Goal: Information Seeking & Learning: Learn about a topic

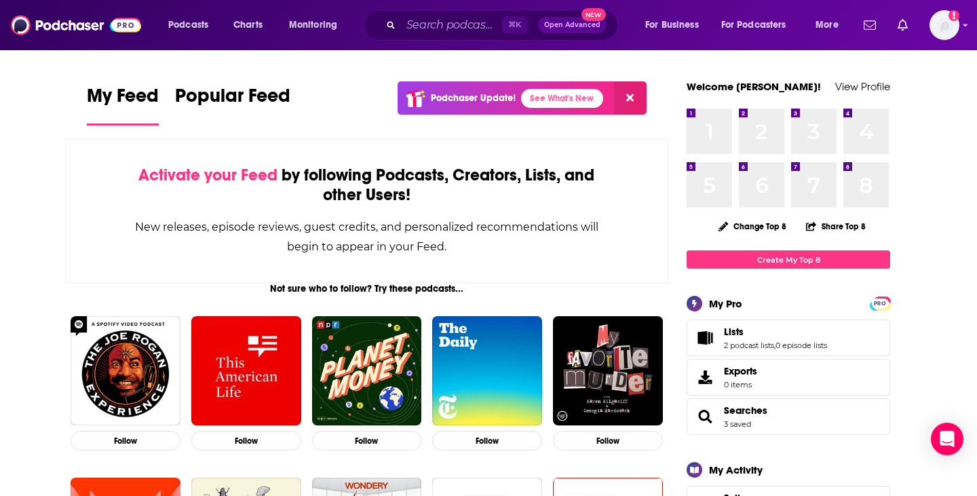
click at [449, 37] on div "⌘ K Open Advanced New" at bounding box center [491, 25] width 254 height 31
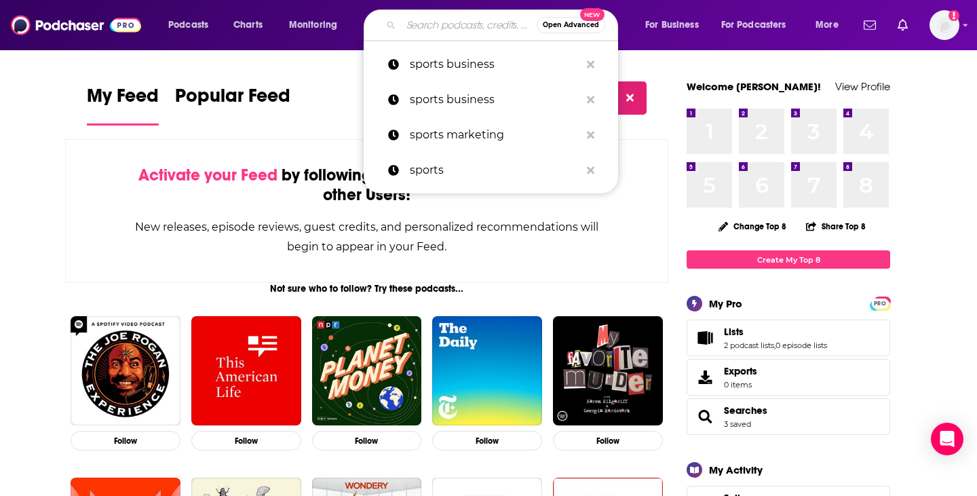
click at [449, 33] on input "Search podcasts, credits, & more..." at bounding box center [469, 25] width 136 height 22
paste input "Next in Media"
type input "Next in Media"
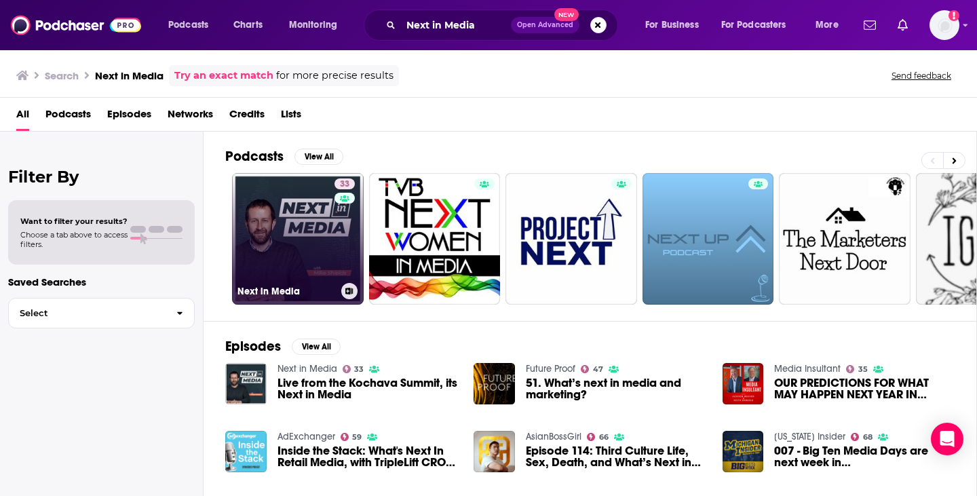
click at [288, 257] on link "33 Next in Media" at bounding box center [298, 239] width 132 height 132
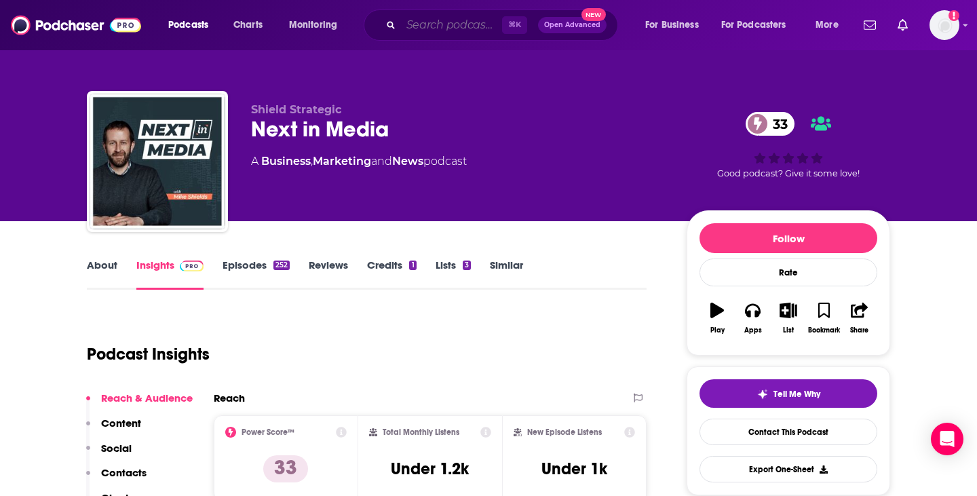
click at [442, 25] on input "Search podcasts, credits, & more..." at bounding box center [451, 25] width 101 height 22
paste input "The Publisher Podcast by Media Voices"
type input "The Publisher Podcast by Media Voices"
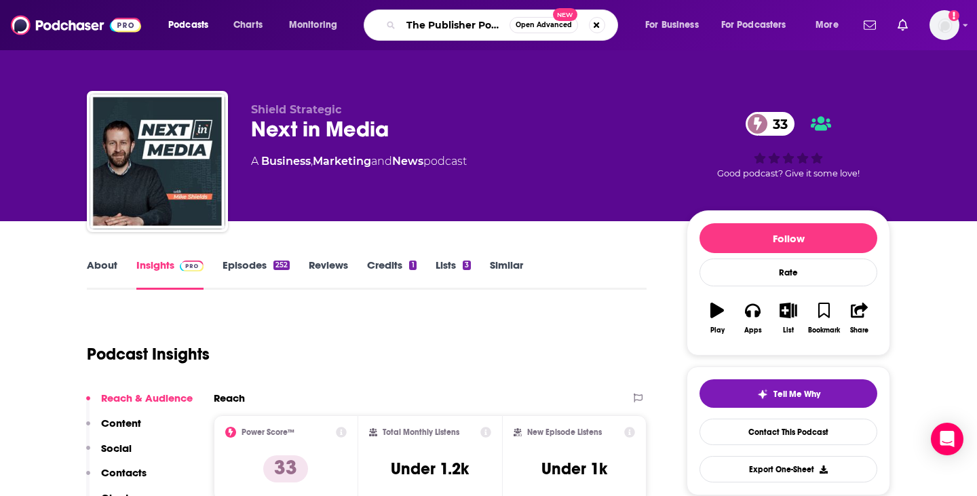
scroll to position [0, 98]
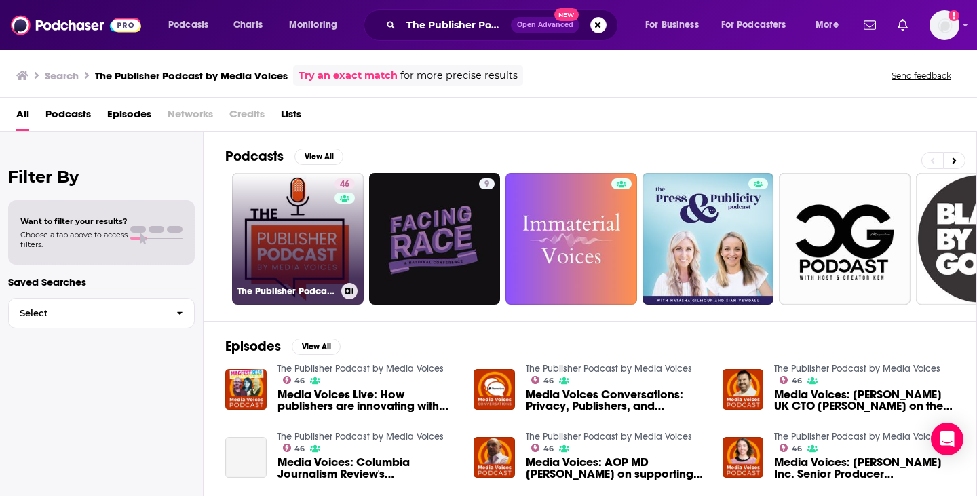
click at [291, 265] on link "46 The Publisher Podcast by Media Voices" at bounding box center [298, 239] width 132 height 132
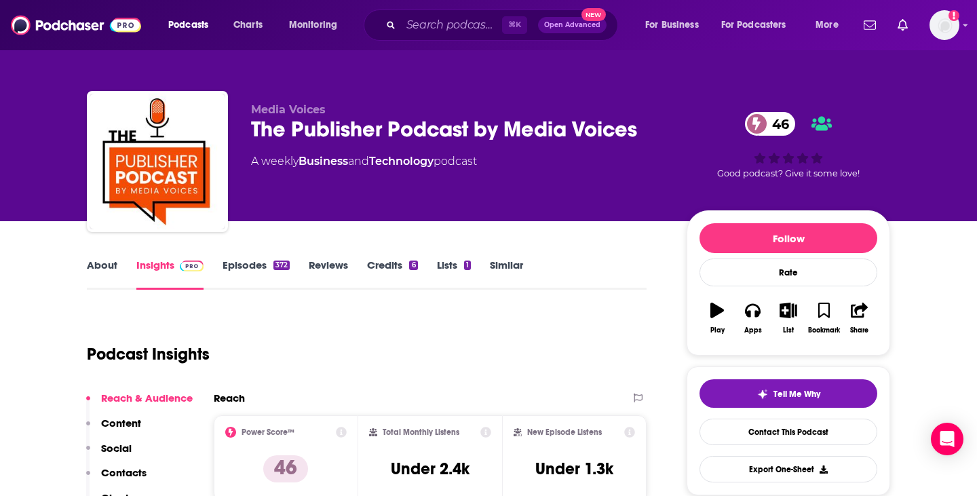
scroll to position [71, 0]
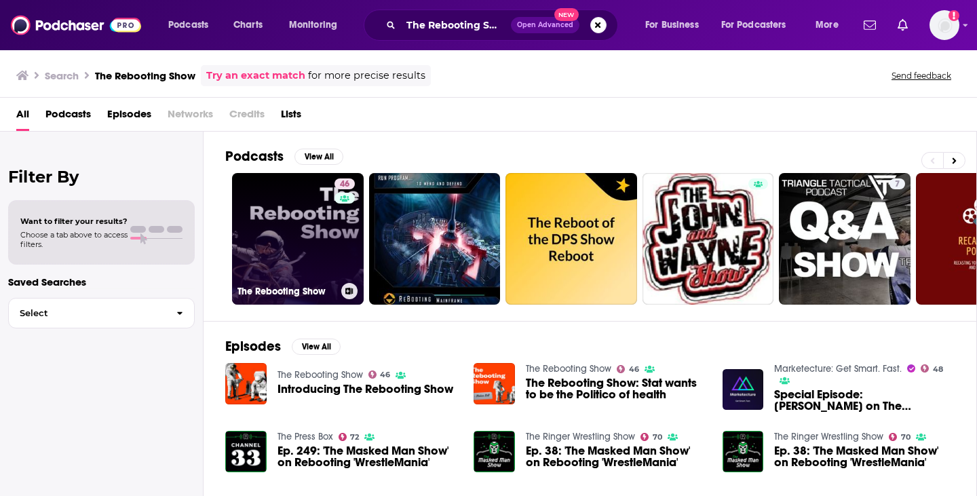
click at [298, 267] on link "46 The Rebooting Show" at bounding box center [298, 239] width 132 height 132
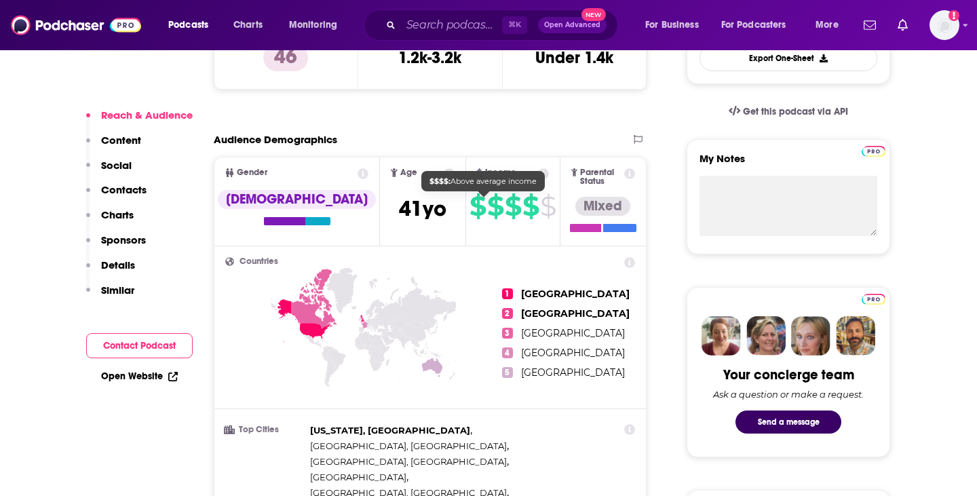
scroll to position [423, 0]
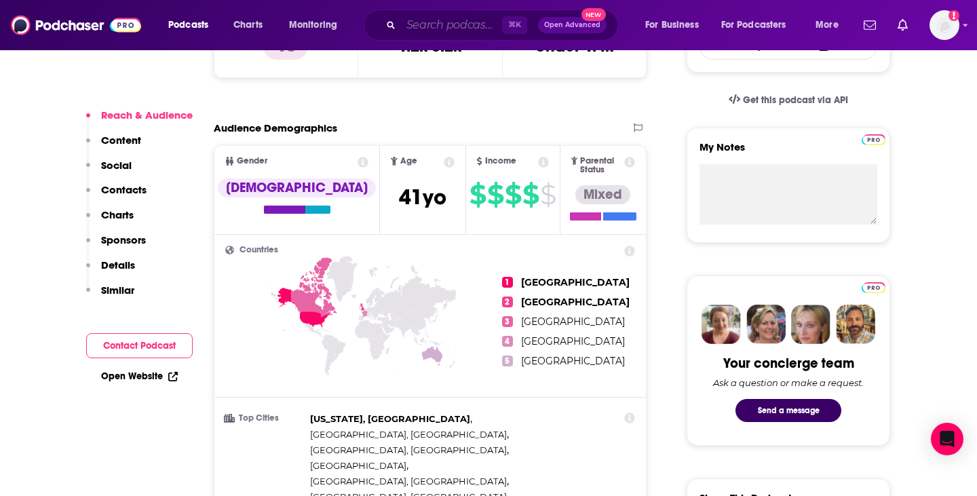
click at [466, 26] on input "Search podcasts, credits, & more..." at bounding box center [451, 25] width 101 height 22
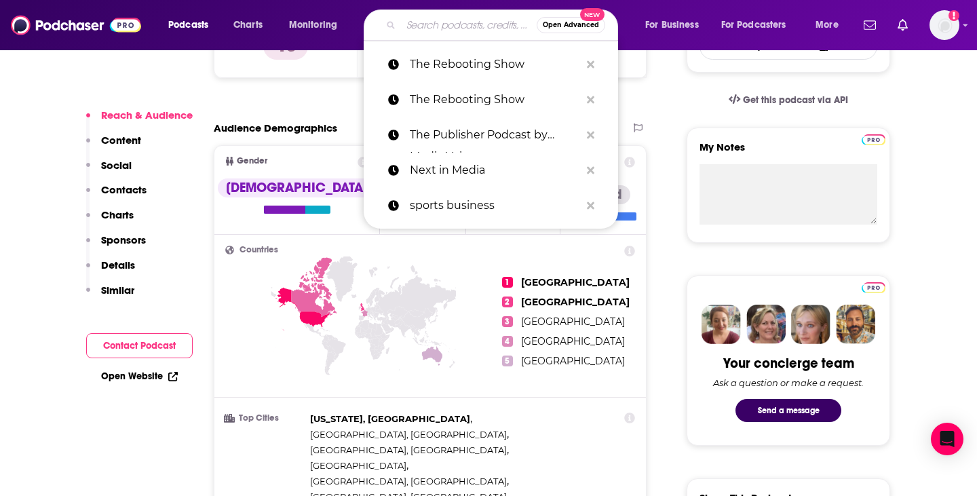
paste input "Marketecture"
type input "Marketecture"
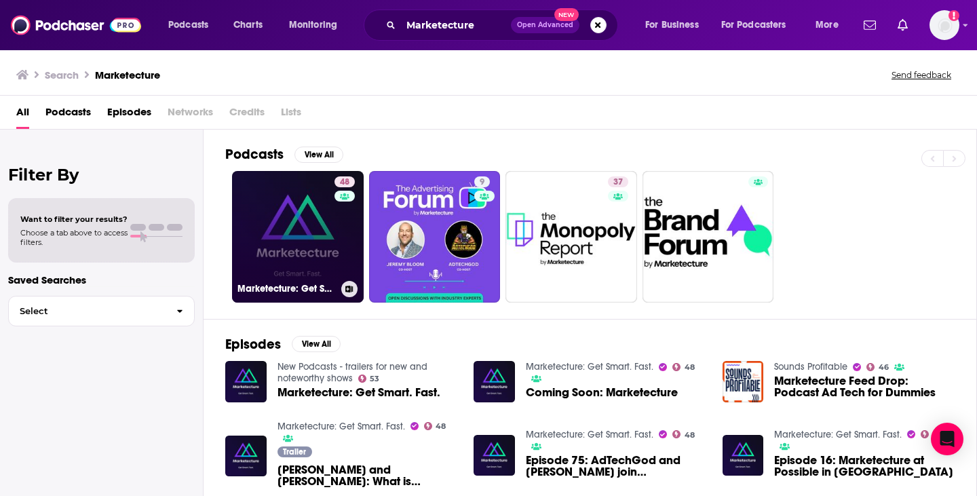
click at [308, 252] on link "48 Marketecture: Get Smart. Fast." at bounding box center [298, 237] width 132 height 132
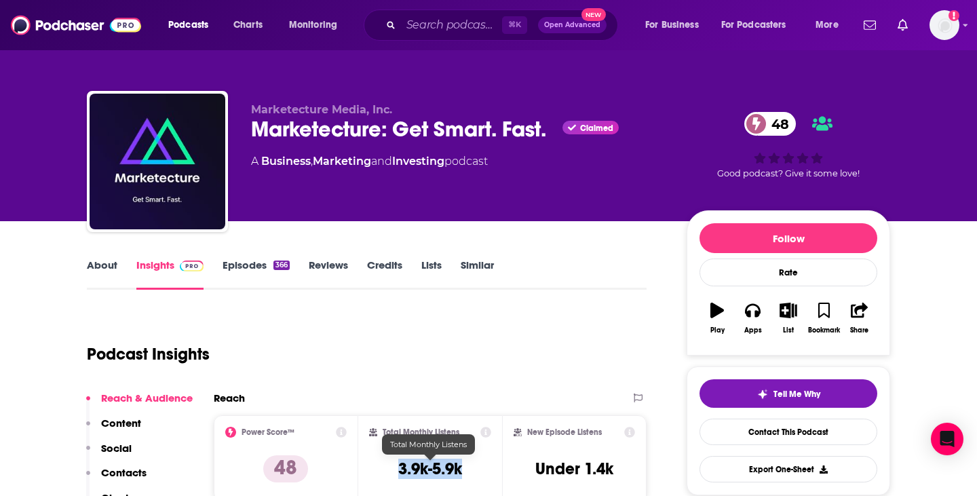
drag, startPoint x: 472, startPoint y: 467, endPoint x: 387, endPoint y: 463, distance: 84.9
click at [387, 463] on div "Total Monthly Listens 3.9k-5.9k" at bounding box center [430, 458] width 123 height 62
copy h3 "3.9k-5.9k"
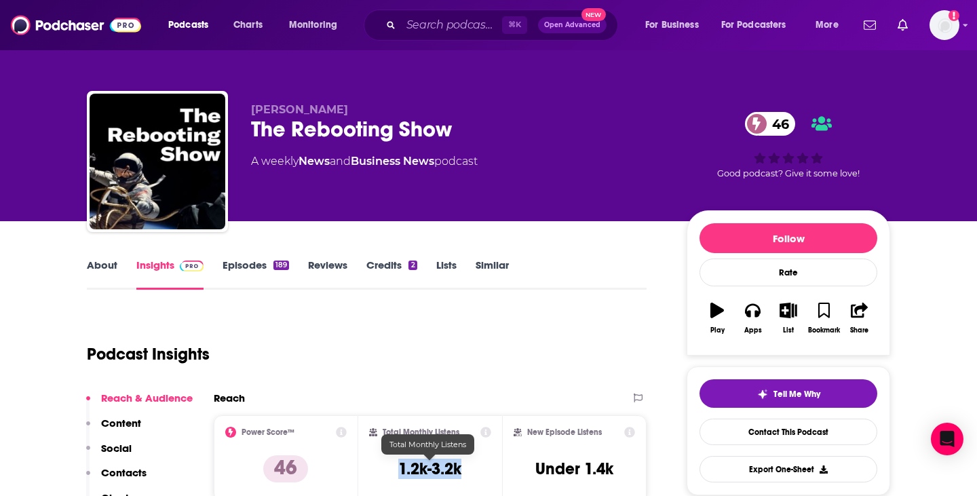
drag, startPoint x: 482, startPoint y: 470, endPoint x: 373, endPoint y: 468, distance: 109.3
click at [374, 469] on div "Total Monthly Listens 1.2k-3.2k" at bounding box center [430, 458] width 123 height 62
copy h3 "1.2k-3.2k"
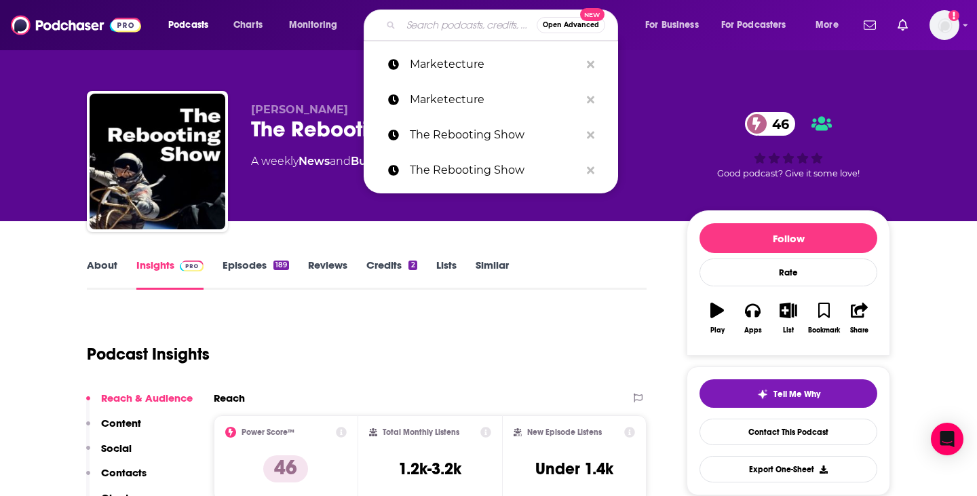
click at [455, 18] on input "Search podcasts, credits, & more..." at bounding box center [469, 25] width 136 height 22
paste input "Media Intelligence - WPP Media"
type input "Media Intelligence - WPP Media"
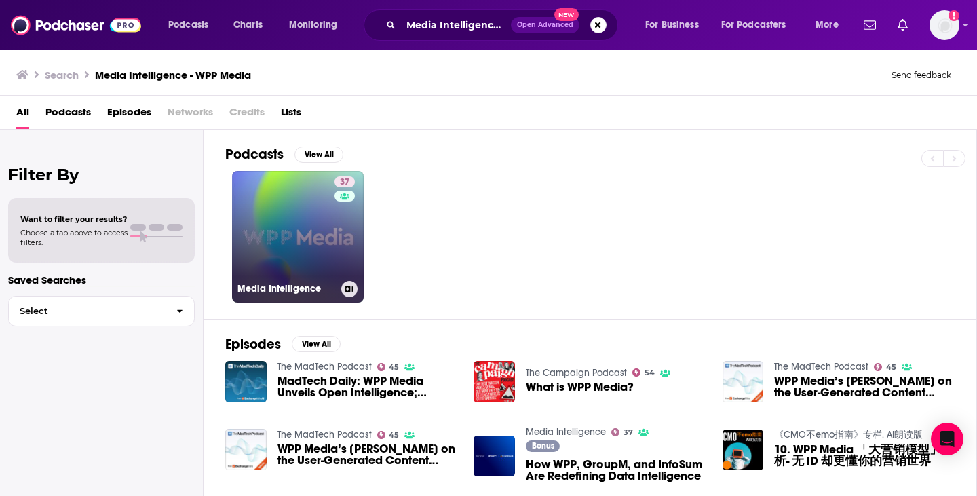
click at [306, 250] on link "37 Media Intelligence" at bounding box center [298, 237] width 132 height 132
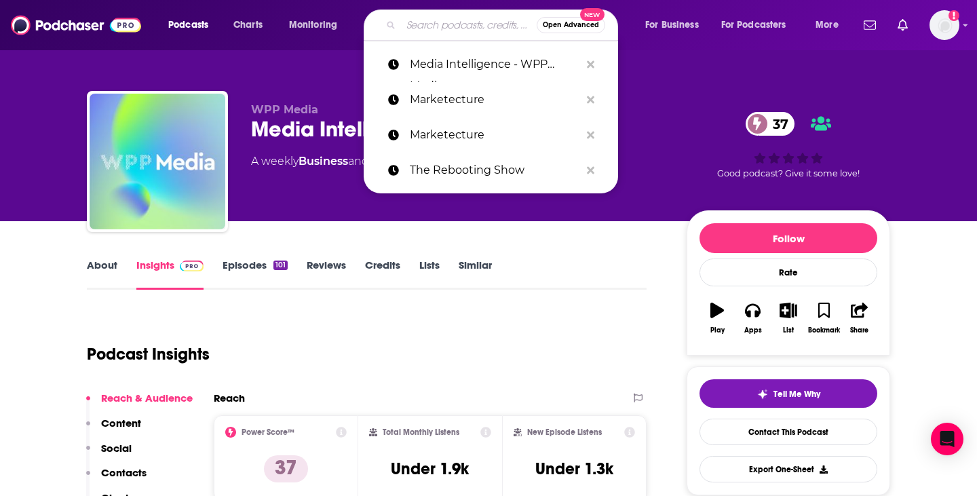
click at [425, 32] on input "Search podcasts, credits, & more..." at bounding box center [469, 25] width 136 height 22
paste input "The Madtech Podcast - Exchangewire"
type input "The Madtech Podcast - Exchangewire"
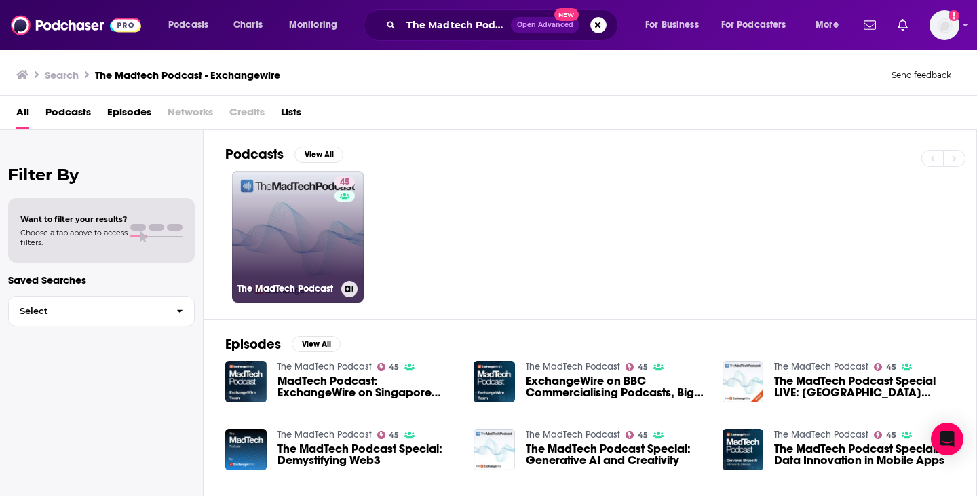
click at [307, 254] on link "45 The MadTech Podcast" at bounding box center [298, 237] width 132 height 132
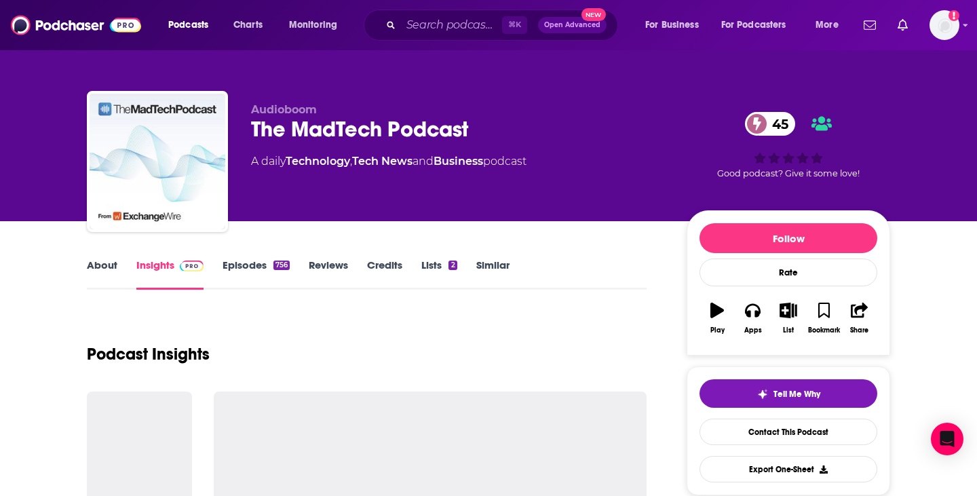
scroll to position [138, 0]
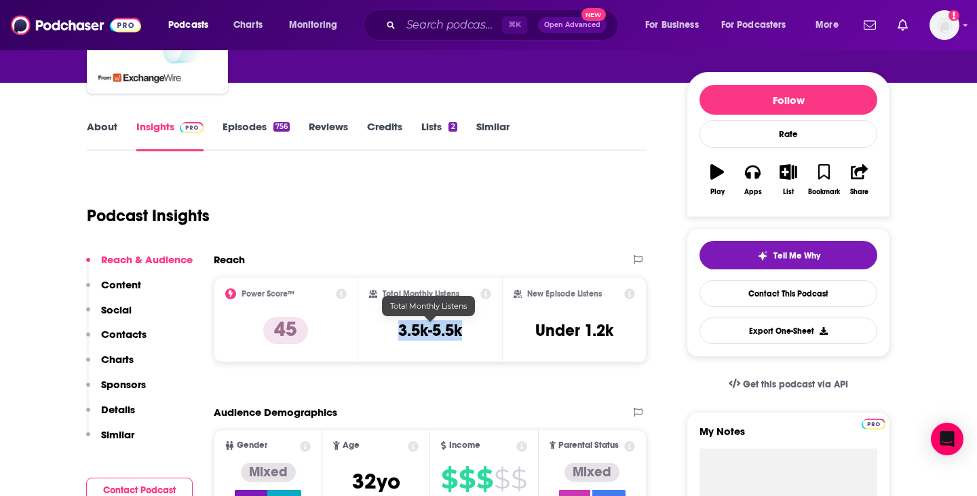
drag, startPoint x: 466, startPoint y: 343, endPoint x: 383, endPoint y: 333, distance: 84.0
click at [384, 334] on div "Total Monthly Listens 3.5k-5.5k" at bounding box center [430, 319] width 123 height 62
copy h3 "3.5k-5.5k"
click at [450, 35] on input "Search podcasts, credits, & more..." at bounding box center [451, 25] width 101 height 22
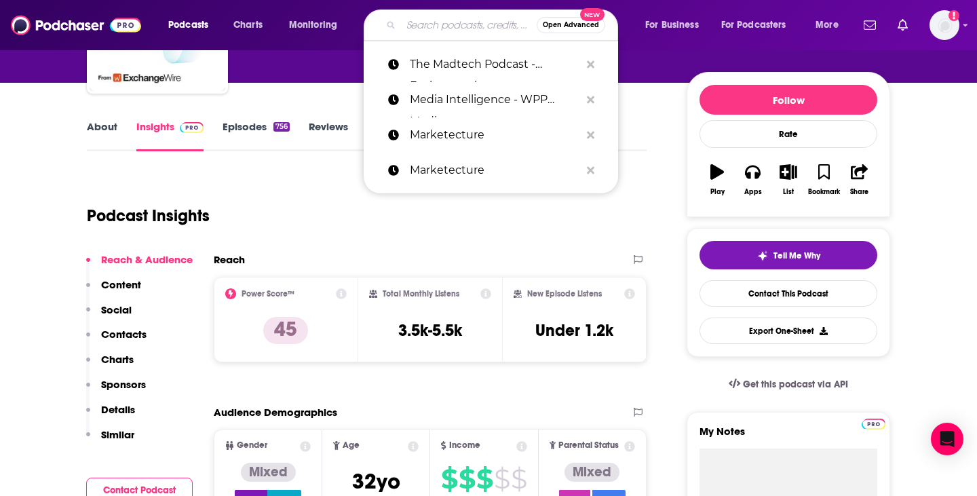
paste input "The Business of Content"
type input "The Business of Content"
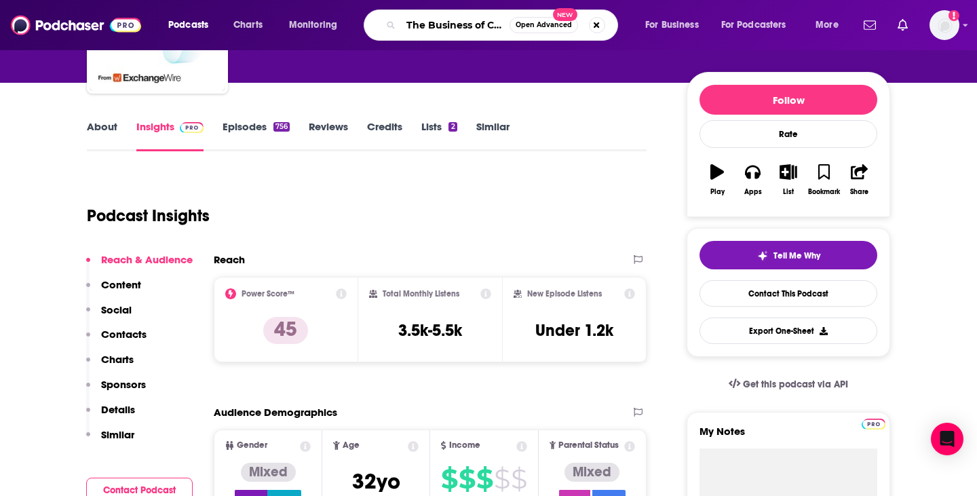
scroll to position [0, 24]
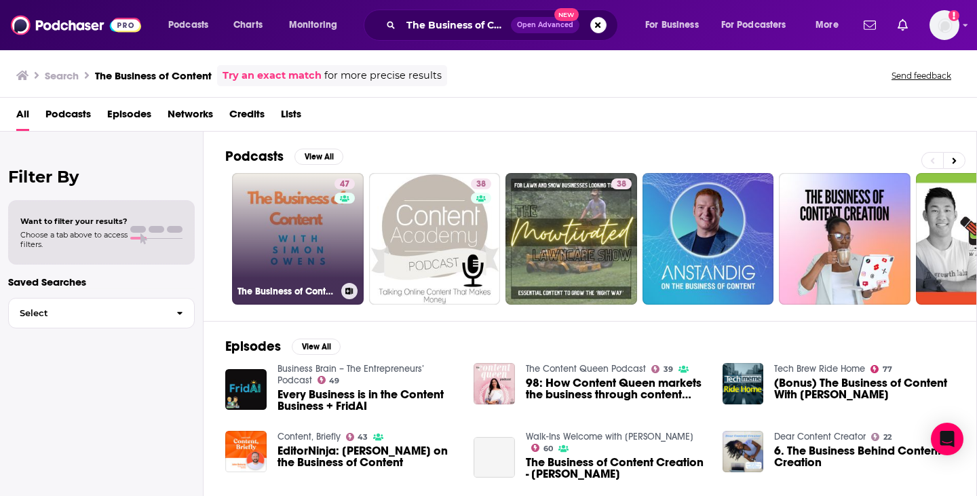
click at [300, 271] on link "47 The Business of Content with [PERSON_NAME]" at bounding box center [298, 239] width 132 height 132
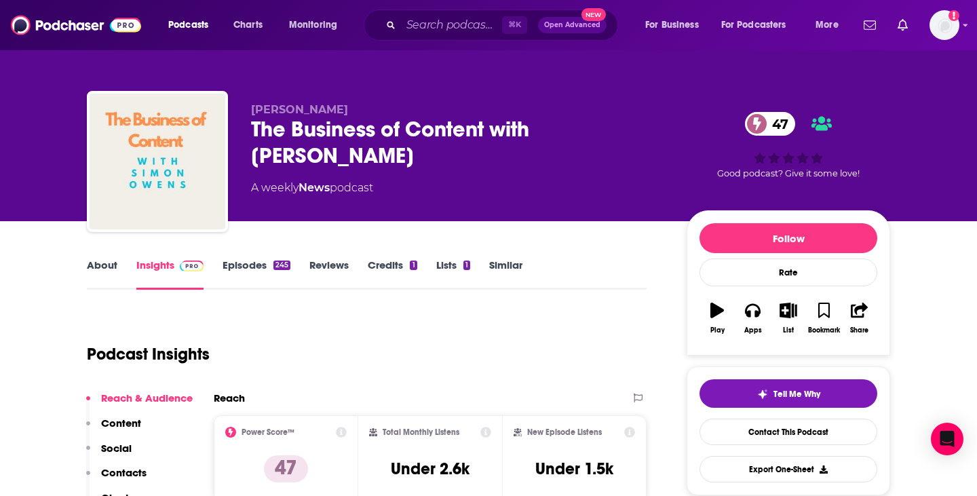
click at [472, 466] on div "Total Monthly Listens Under 2.6k" at bounding box center [430, 458] width 123 height 62
click at [429, 28] on input "Search podcasts, credits, & more..." at bounding box center [451, 25] width 101 height 22
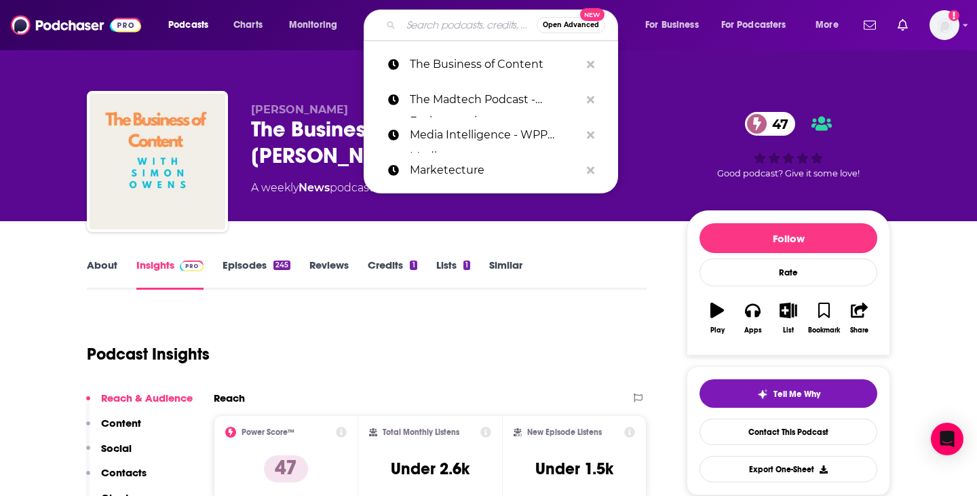
paste input "The Future of Media, Explained - Press Gazette"
type input "The Future of Media, Explained - Press Gazette"
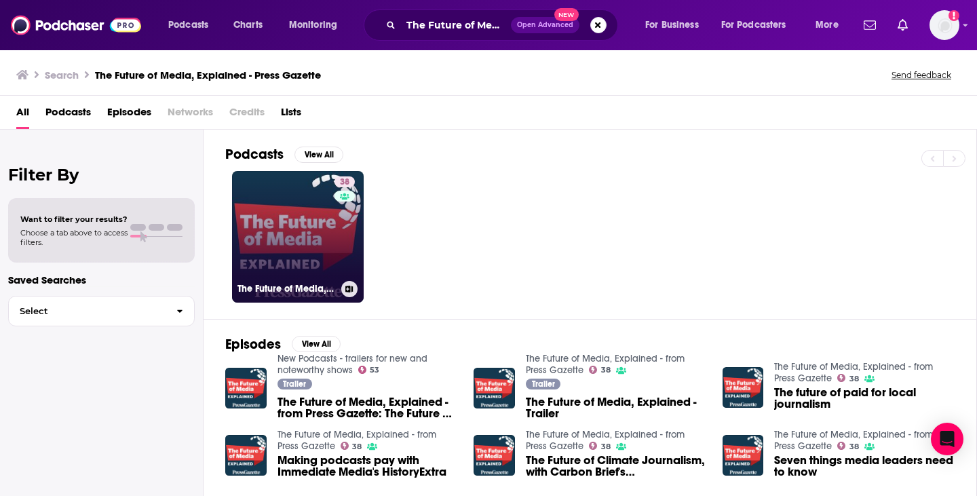
click at [317, 300] on link "38 The Future of Media, Explained - from Press Gazette" at bounding box center [298, 237] width 132 height 132
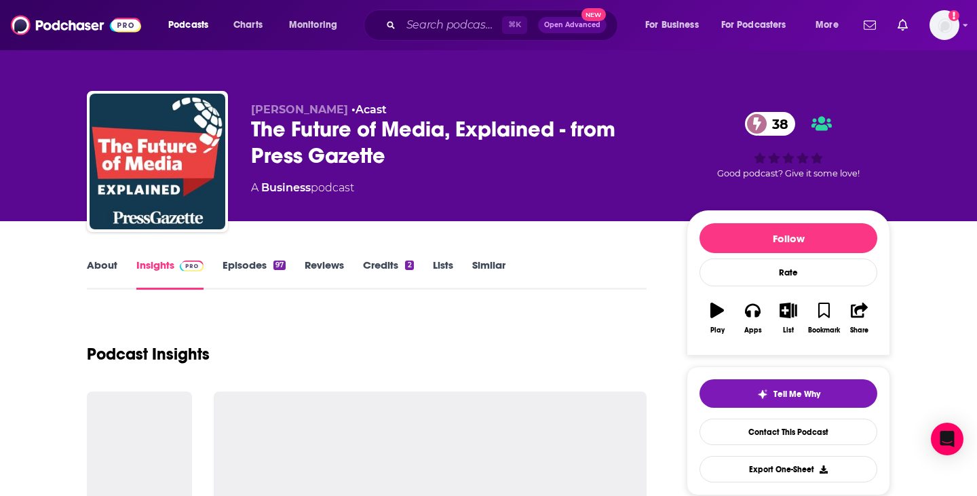
scroll to position [117, 0]
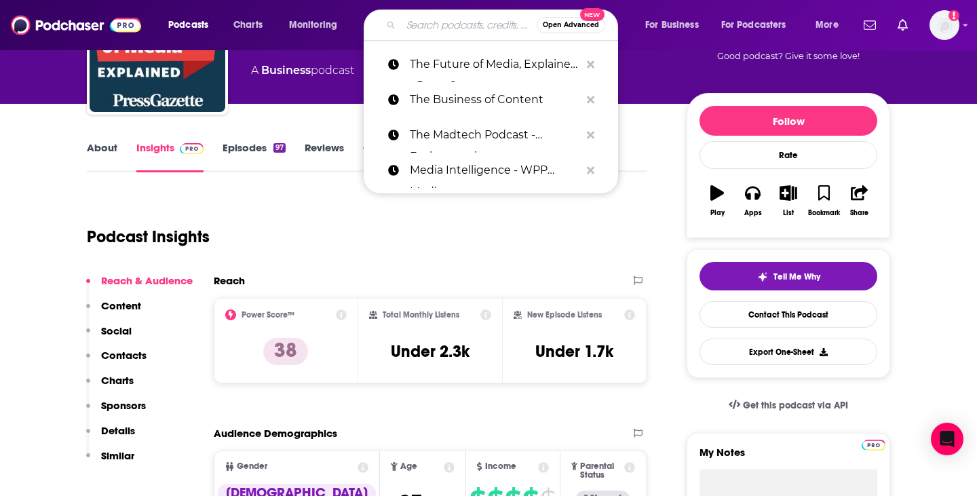
click at [455, 27] on input "Search podcasts, credits, & more..." at bounding box center [469, 25] width 136 height 22
paste input "[DOMAIN_NAME] podcast"
type input "[DOMAIN_NAME] podcast"
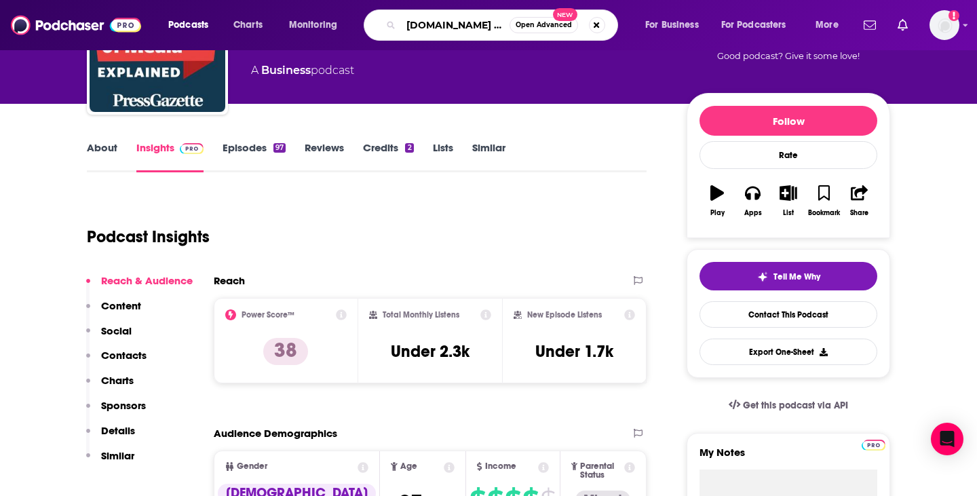
scroll to position [0, 31]
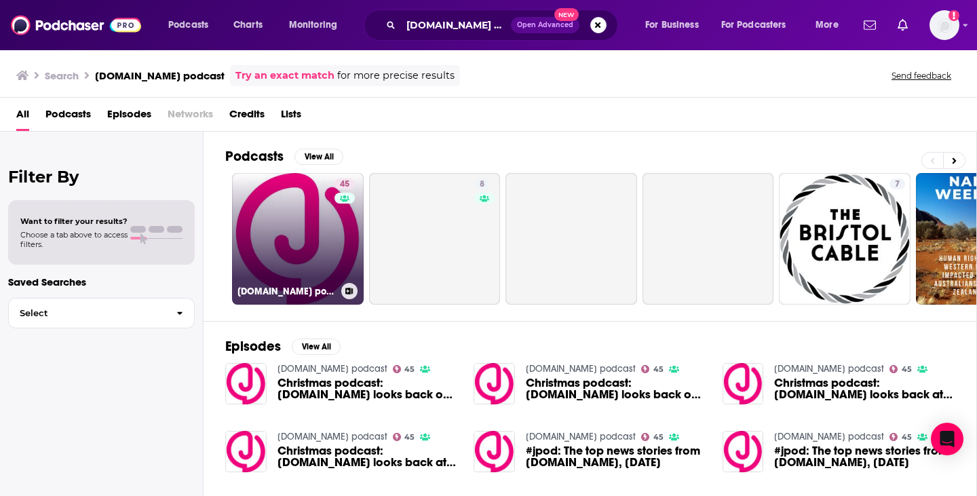
click at [318, 253] on link "45 [DOMAIN_NAME] podcast" at bounding box center [298, 239] width 132 height 132
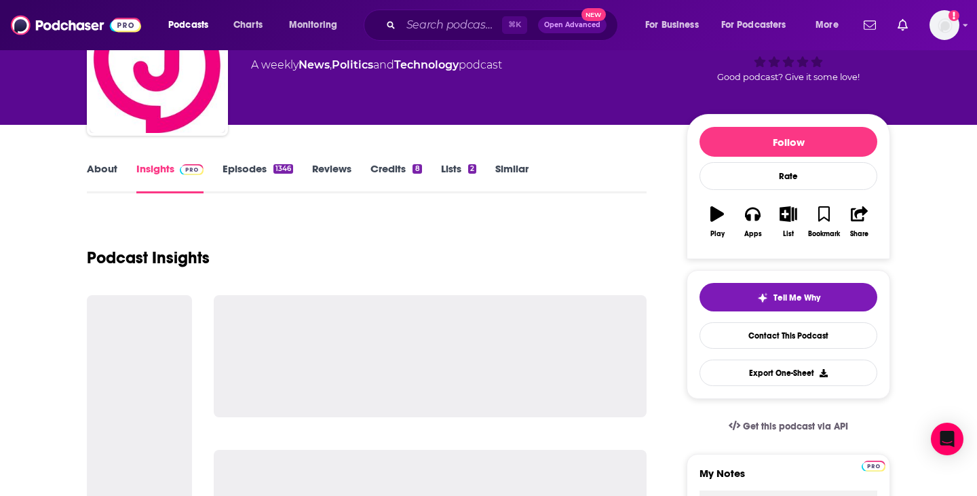
scroll to position [131, 0]
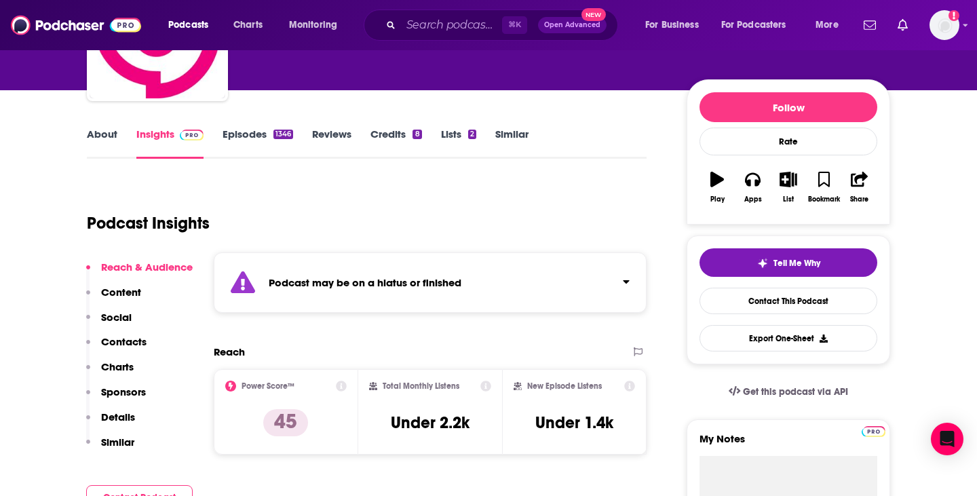
click at [432, 40] on div "⌘ K Open Advanced New" at bounding box center [491, 25] width 254 height 31
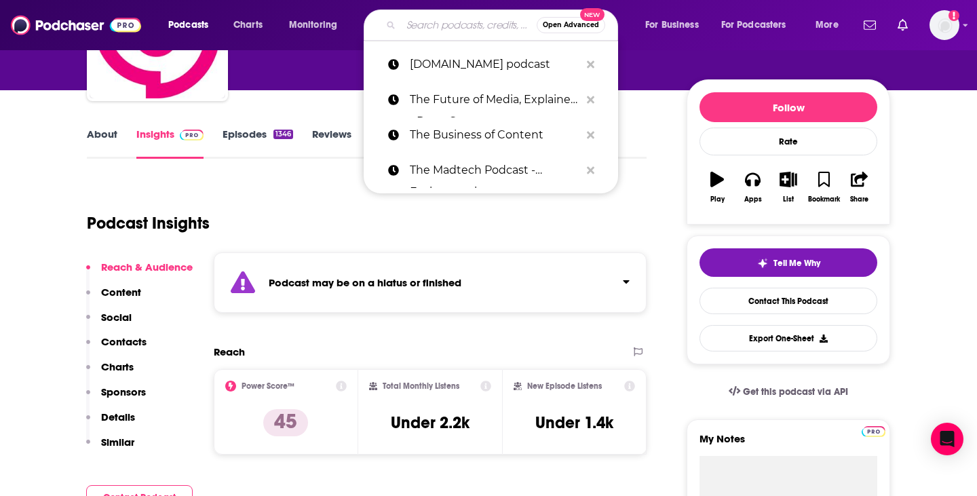
click at [433, 31] on input "Search podcasts, credits, & more..." at bounding box center [469, 25] width 136 height 22
paste input "Digiday Podcast"
type input "Digiday Podcast"
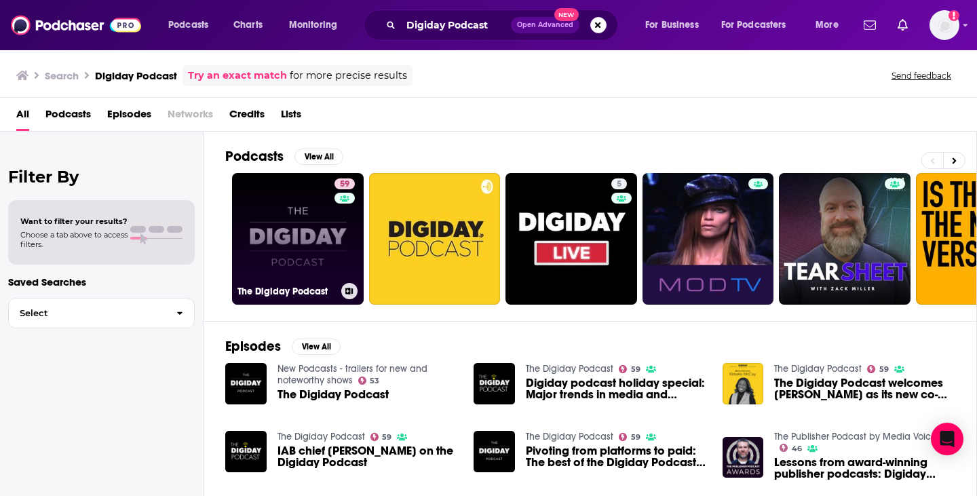
click at [318, 279] on link "59 The Digiday Podcast" at bounding box center [298, 239] width 132 height 132
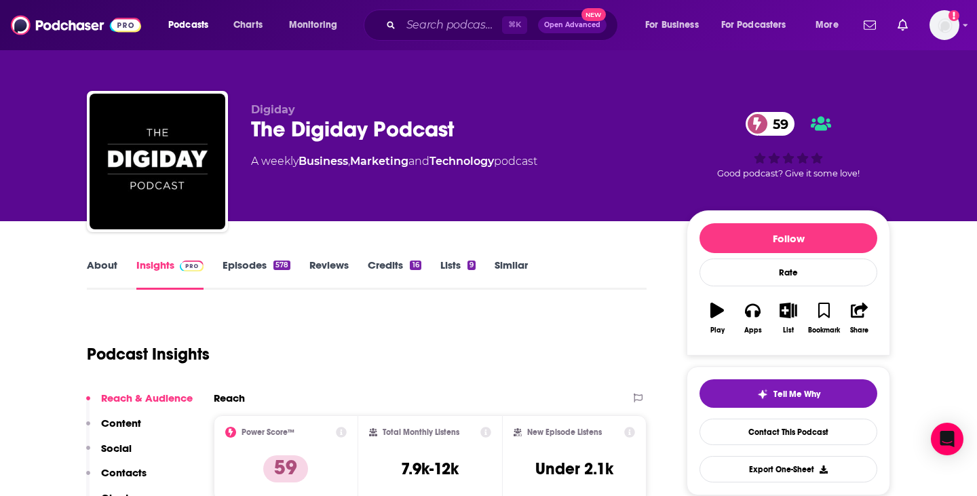
scroll to position [116, 0]
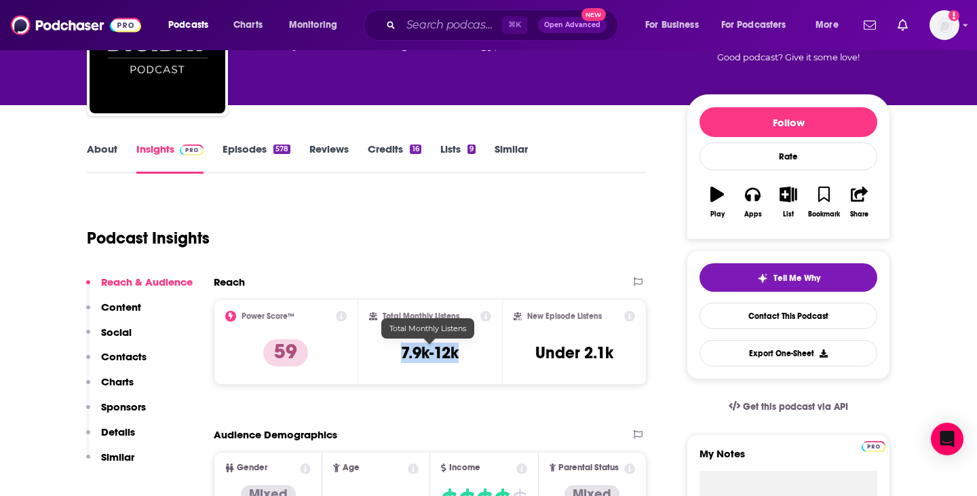
drag, startPoint x: 468, startPoint y: 355, endPoint x: 370, endPoint y: 352, distance: 97.8
click at [371, 354] on div "Total Monthly Listens 7.9k-12k" at bounding box center [430, 342] width 123 height 62
copy h3 "7.9k-12k"
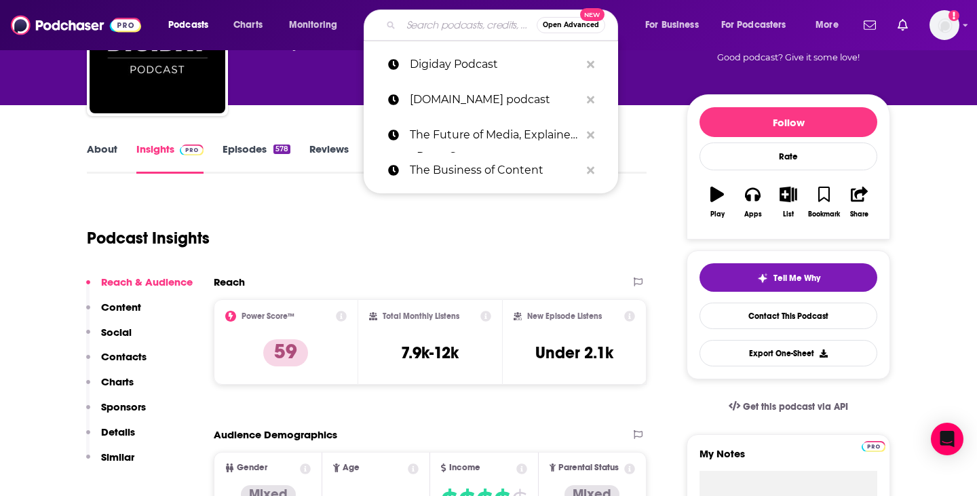
click at [413, 29] on input "Search podcasts, credits, & more..." at bounding box center [469, 25] width 136 height 22
paste input "AdExchanger Talks"
type input "AdExchanger Talks"
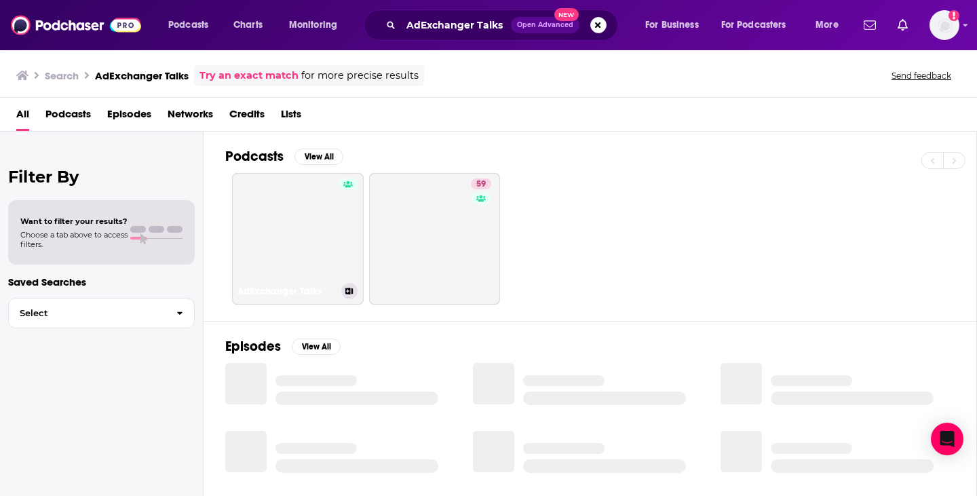
click at [327, 240] on link "AdExchanger Talks" at bounding box center [298, 239] width 132 height 132
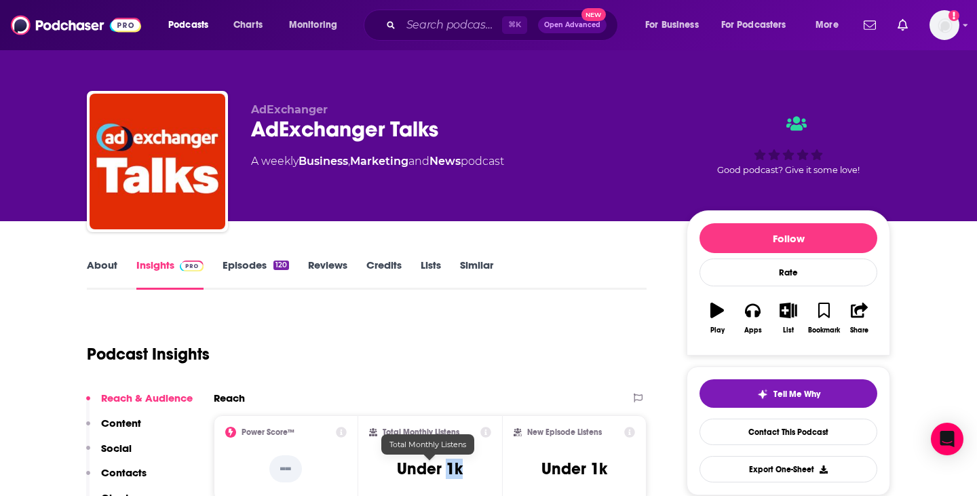
drag, startPoint x: 462, startPoint y: 463, endPoint x: 445, endPoint y: 464, distance: 17.0
click at [444, 466] on h3 "Under 1k" at bounding box center [430, 469] width 66 height 20
click at [463, 24] on input "Search podcasts, credits, & more..." at bounding box center [451, 25] width 101 height 22
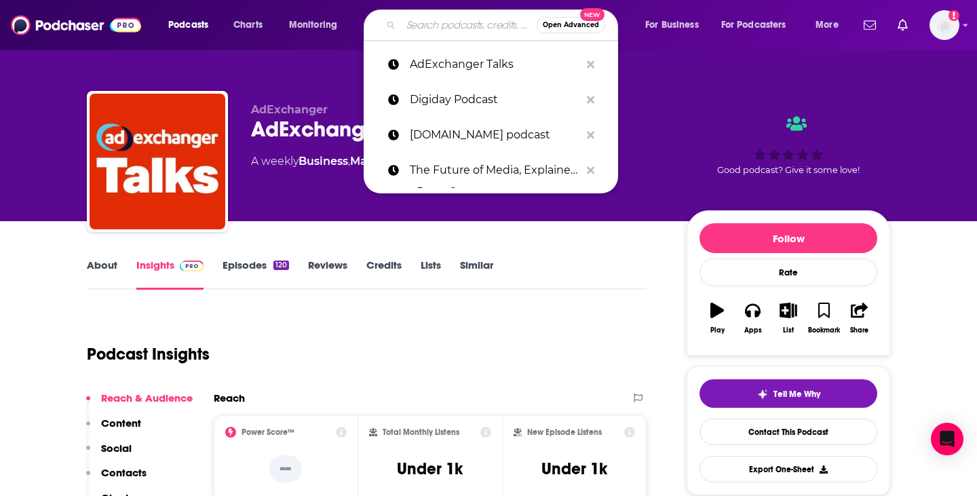
paste input "Ahead of the Game - Digital Marketing Institute"
type input "Ahead of the Game - Digital Marketing Institute"
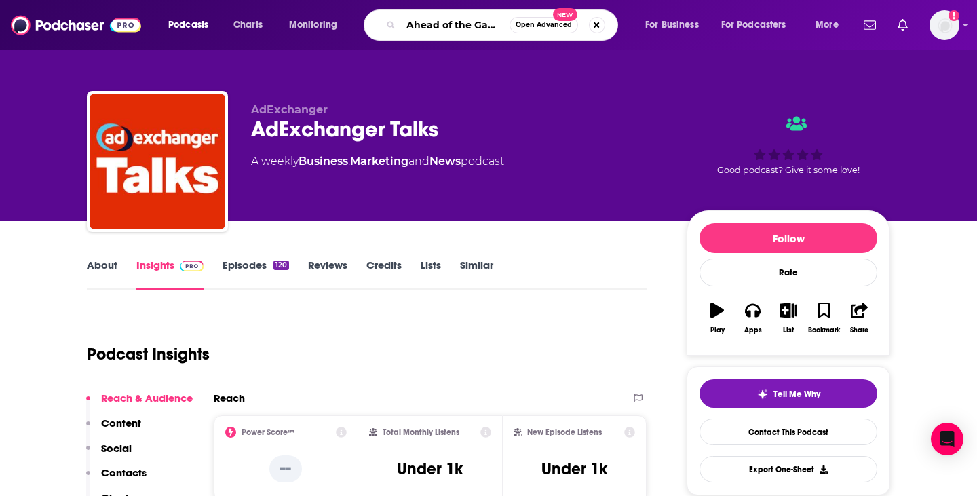
scroll to position [0, 140]
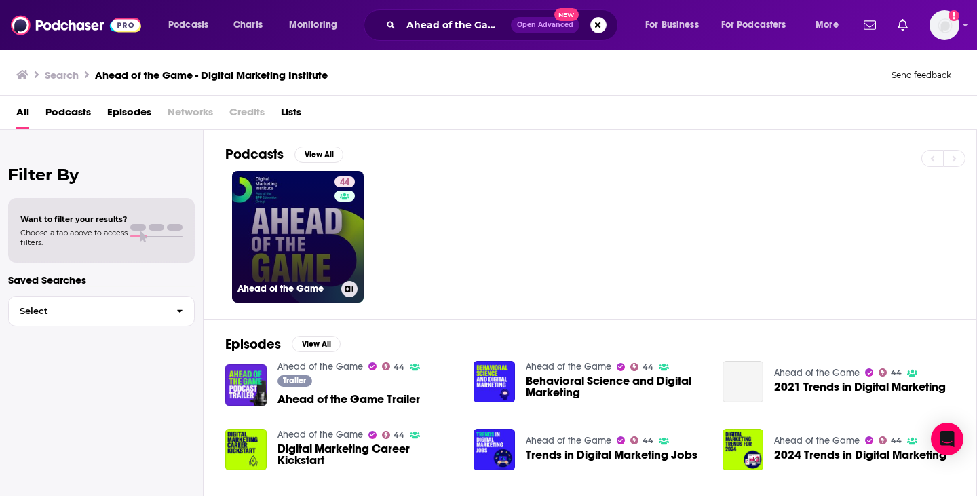
click at [287, 255] on link "44 Ahead of the Game" at bounding box center [298, 237] width 132 height 132
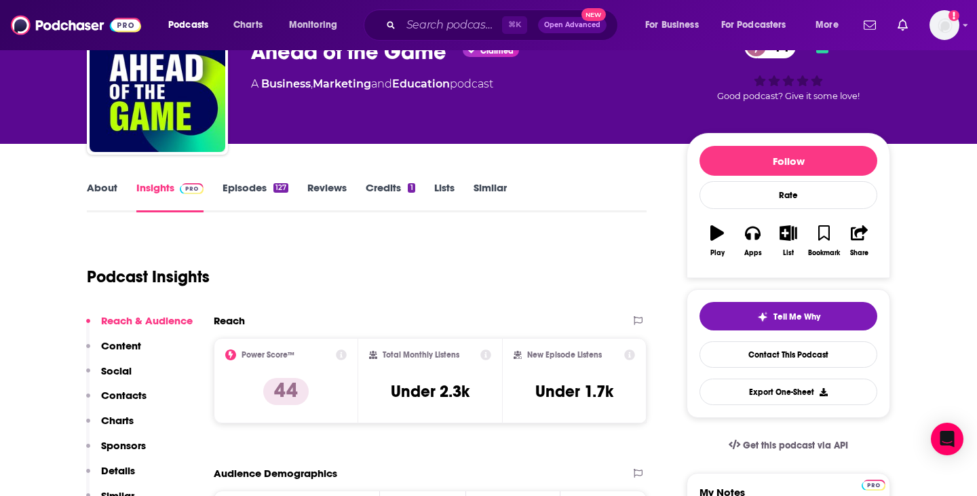
scroll to position [78, 0]
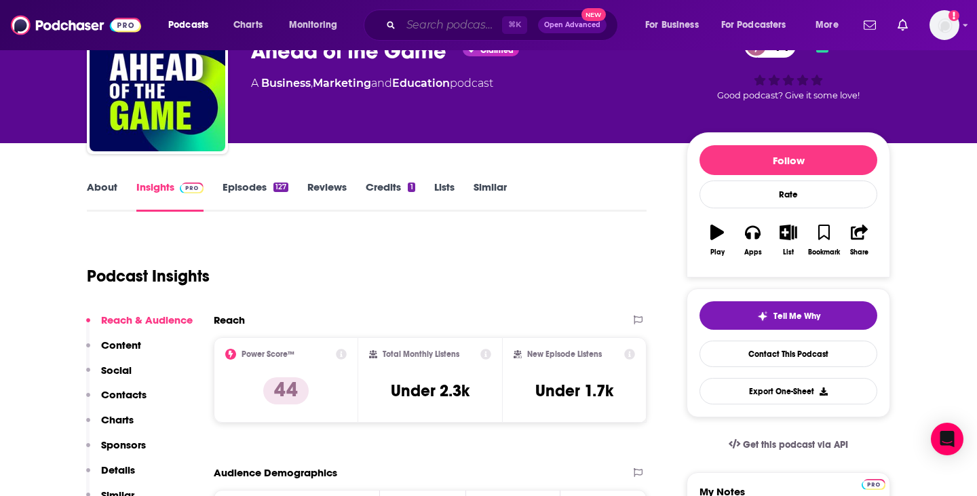
click at [455, 31] on input "Search podcasts, credits, & more..." at bounding box center [451, 25] width 101 height 22
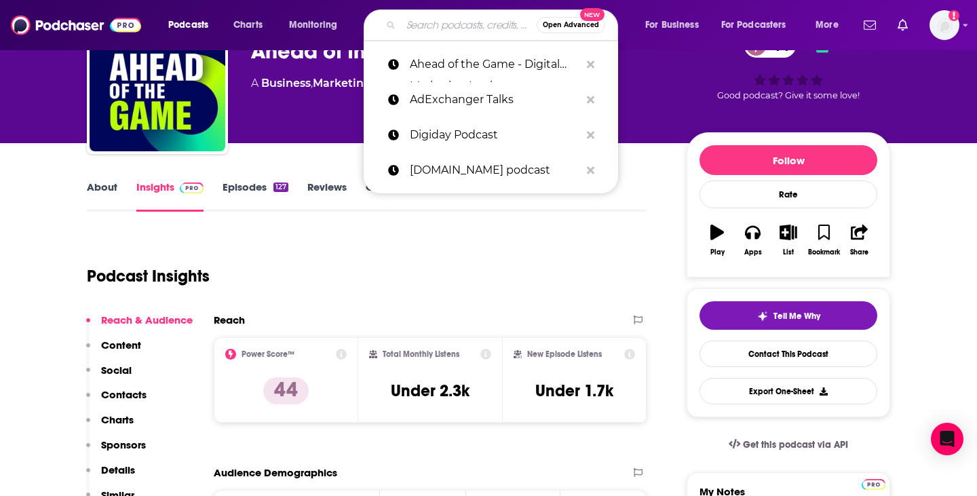
paste input "The Campaign Podcast"
type input "The Campaign Podcast"
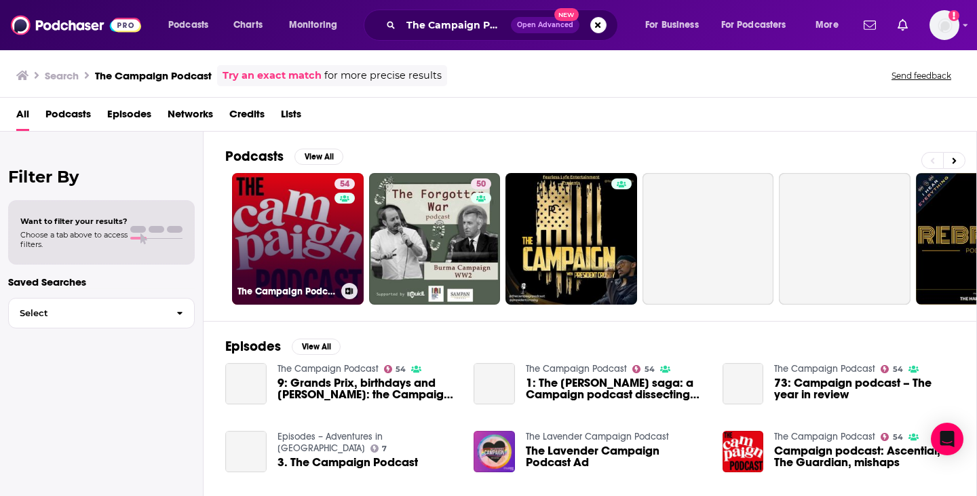
click at [309, 225] on link "54 The Campaign Podcast" at bounding box center [298, 239] width 132 height 132
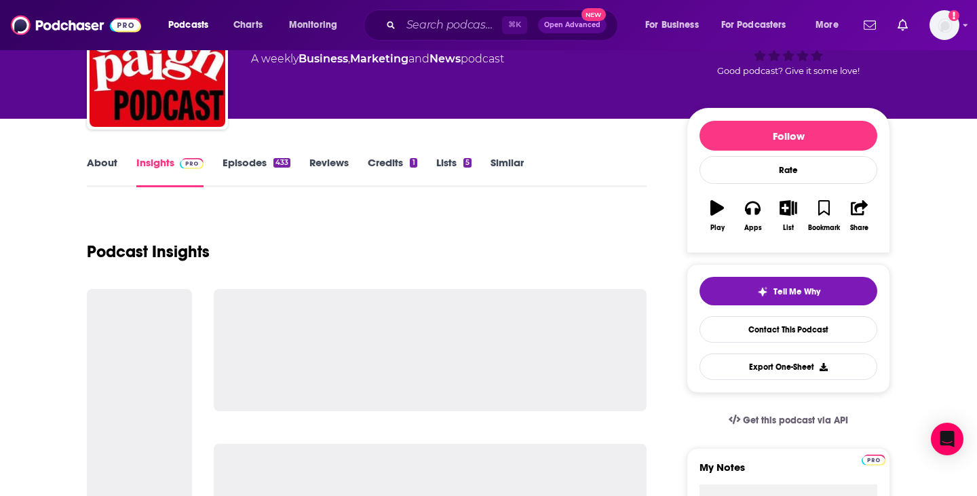
scroll to position [120, 0]
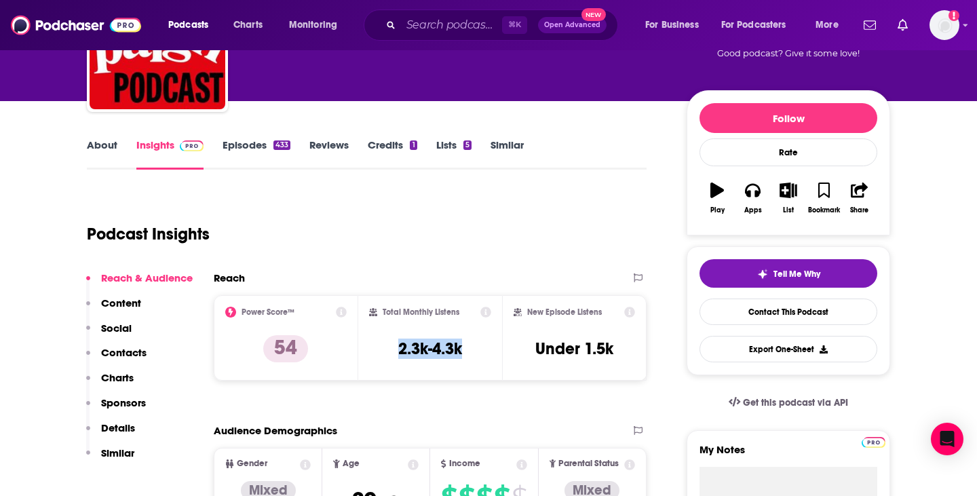
drag, startPoint x: 470, startPoint y: 356, endPoint x: 377, endPoint y: 352, distance: 93.1
click at [377, 352] on div "Total Monthly Listens 2.3k-4.3k" at bounding box center [430, 338] width 123 height 62
copy h3 "2.3k-4.3k"
click at [476, 33] on input "Search podcasts, credits, & more..." at bounding box center [451, 25] width 101 height 22
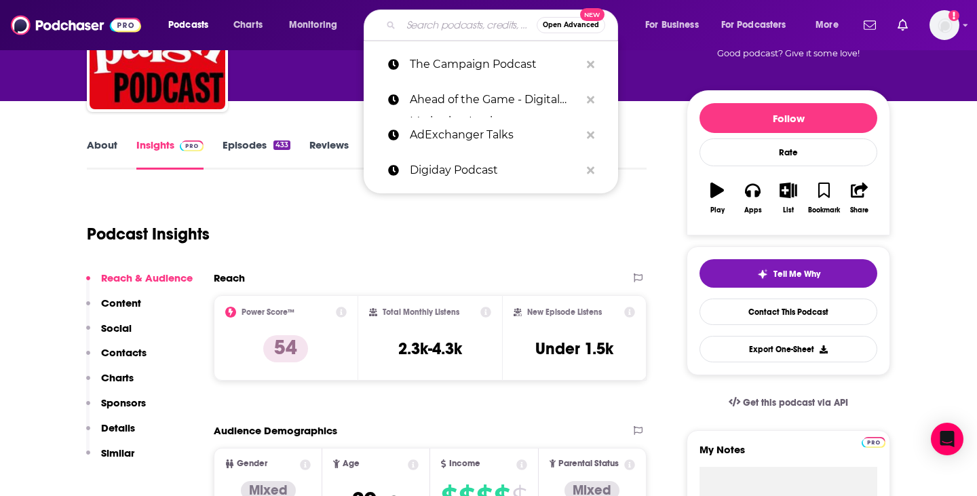
paste input "The Drum Podcast"
type input "The Drum Podcast"
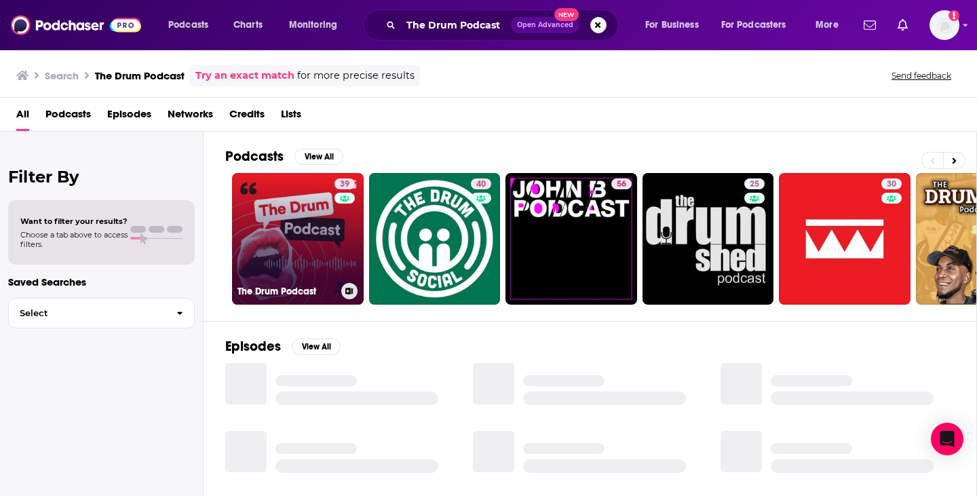
click at [301, 276] on link "39 The Drum Podcast" at bounding box center [298, 239] width 132 height 132
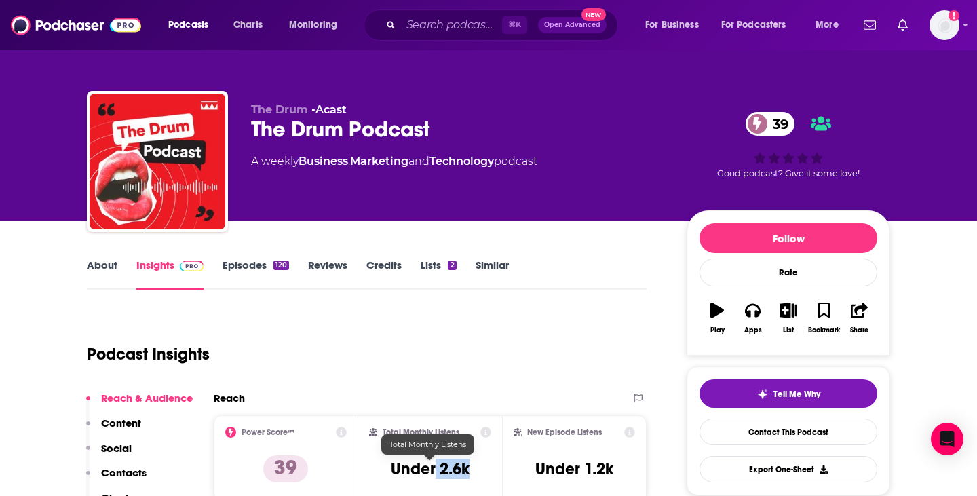
drag, startPoint x: 479, startPoint y: 466, endPoint x: 433, endPoint y: 463, distance: 46.3
click at [433, 464] on div "Total Monthly Listens Under 2.6k" at bounding box center [430, 458] width 123 height 62
click at [474, 38] on div "⌘ K Open Advanced New" at bounding box center [491, 25] width 254 height 31
click at [472, 29] on input "Search podcasts, credits, & more..." at bounding box center [451, 25] width 101 height 22
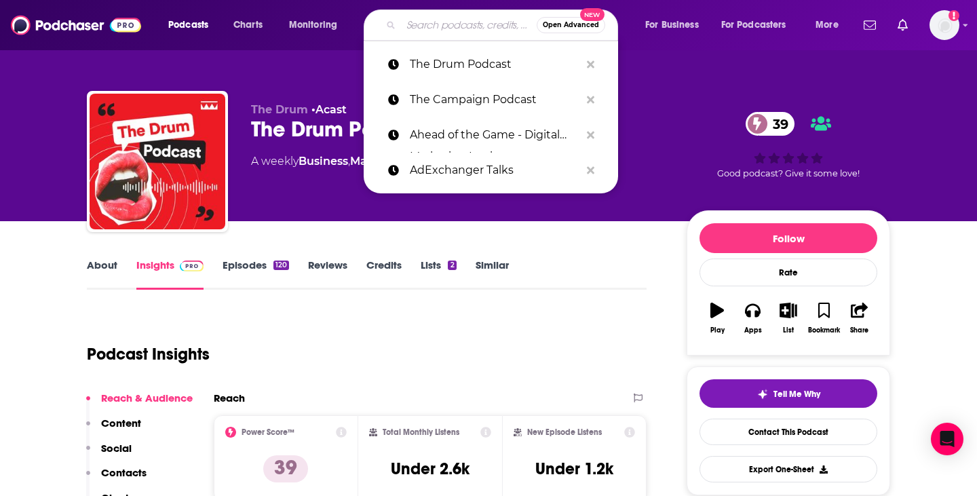
paste input "The WARC Podcast"
type input "The WARC Podcast"
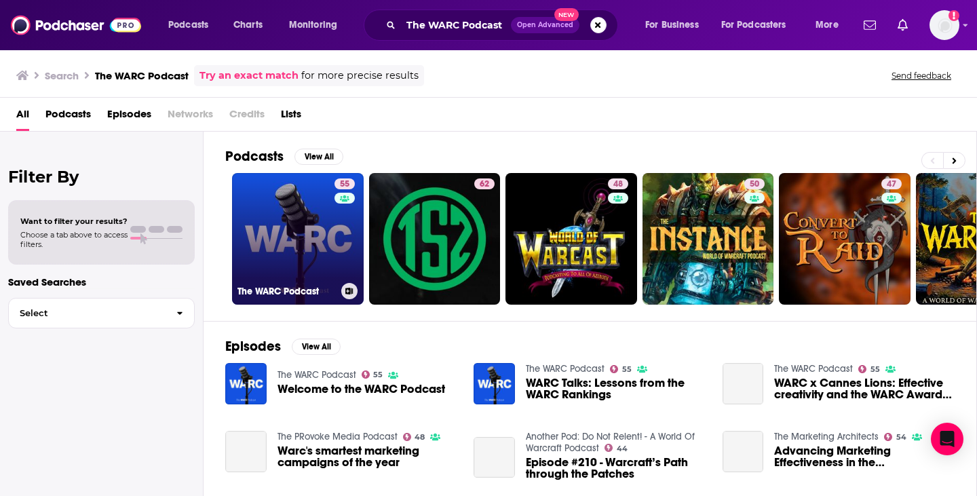
click at [322, 232] on link "55 The WARC Podcast" at bounding box center [298, 239] width 132 height 132
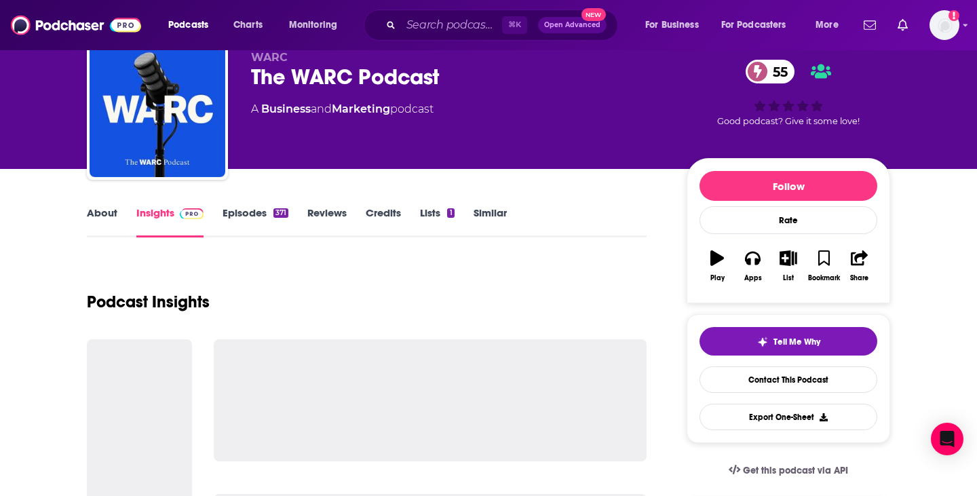
scroll to position [76, 0]
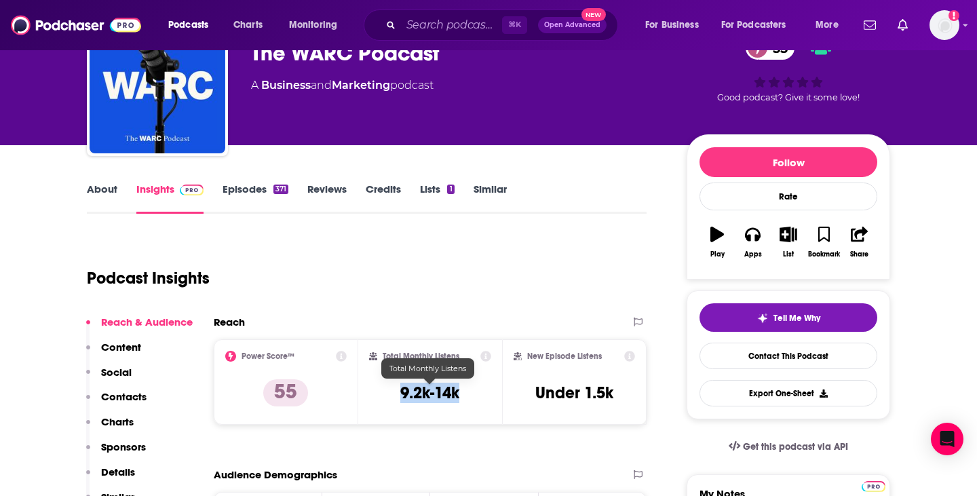
drag, startPoint x: 464, startPoint y: 394, endPoint x: 380, endPoint y: 390, distance: 84.2
click at [381, 392] on div "Total Monthly Listens 9.2k-14k" at bounding box center [430, 382] width 123 height 62
copy h3 "9.2k-14k"
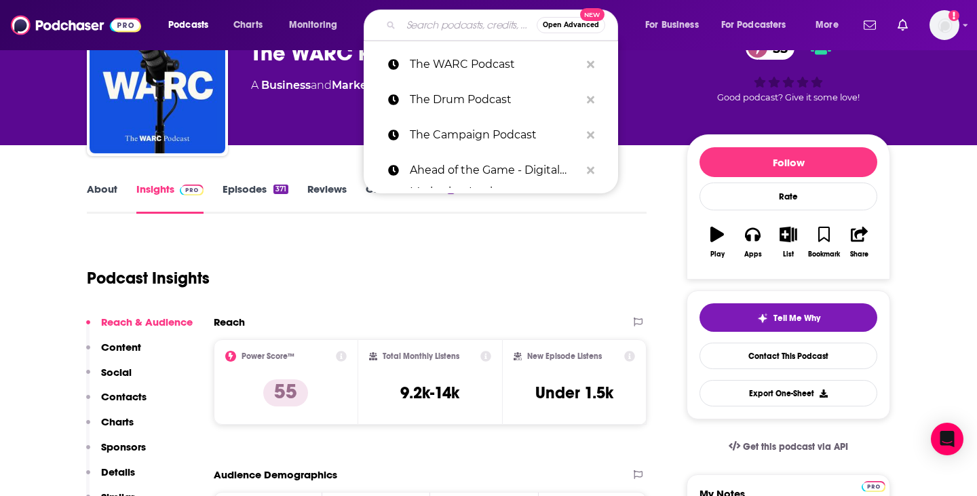
click at [464, 30] on input "Search podcasts, credits, & more..." at bounding box center [469, 25] width 136 height 22
paste input "The Martech Podcast"
type input "The Martech Podcast"
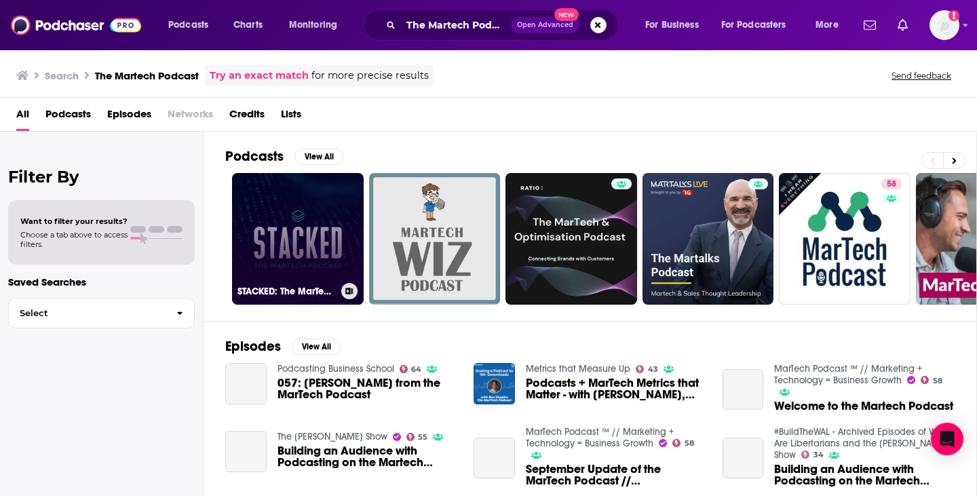
click at [319, 227] on link "STACKED: The MarTech Podcast" at bounding box center [298, 239] width 132 height 132
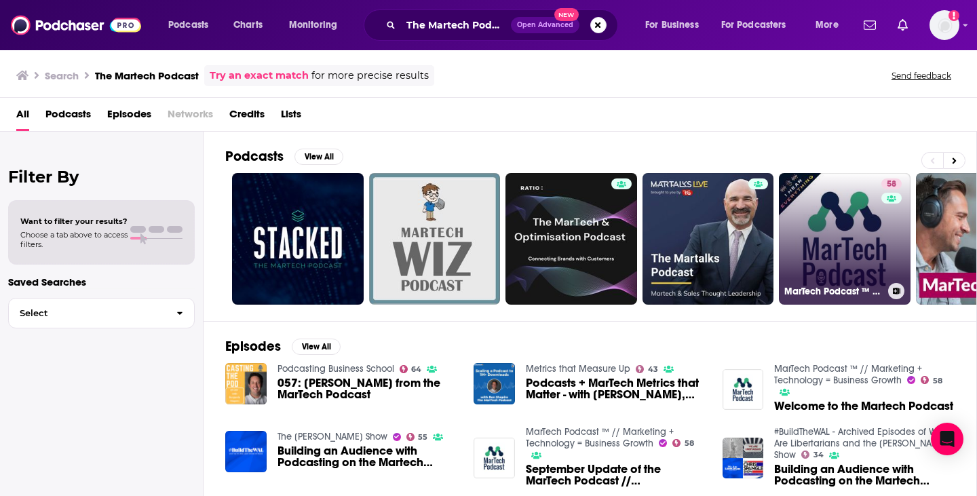
click at [801, 251] on link "58 MarTech Podcast ™ // Marketing + Technology = Business Growth" at bounding box center [845, 239] width 132 height 132
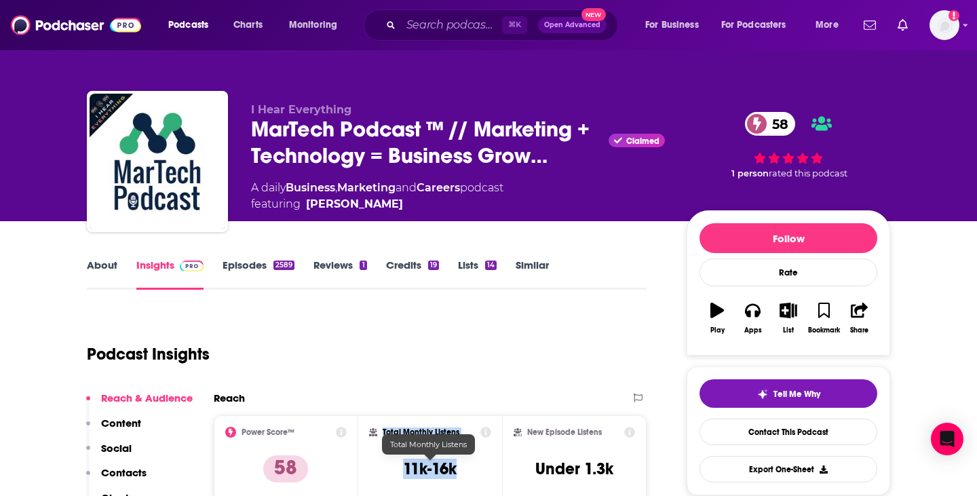
drag, startPoint x: 458, startPoint y: 469, endPoint x: 366, endPoint y: 467, distance: 91.6
click at [367, 468] on div "Total Monthly Listens 11k-16k" at bounding box center [430, 458] width 145 height 86
copy div "Total Monthly Listens 11k-16k"
click at [432, 457] on div "Total Monthly Listens 11k-16k" at bounding box center [430, 458] width 123 height 62
drag, startPoint x: 470, startPoint y: 463, endPoint x: 354, endPoint y: 460, distance: 116.8
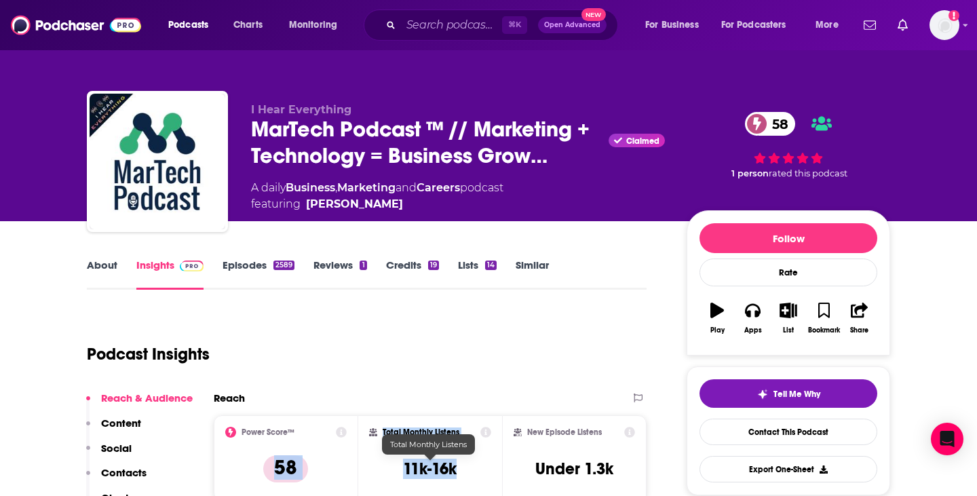
click at [354, 461] on div "Power Score™ 58 Total Monthly Listens 11k-16k New Episode Listens Under 1.3k" at bounding box center [430, 458] width 433 height 86
